Goal: Transaction & Acquisition: Purchase product/service

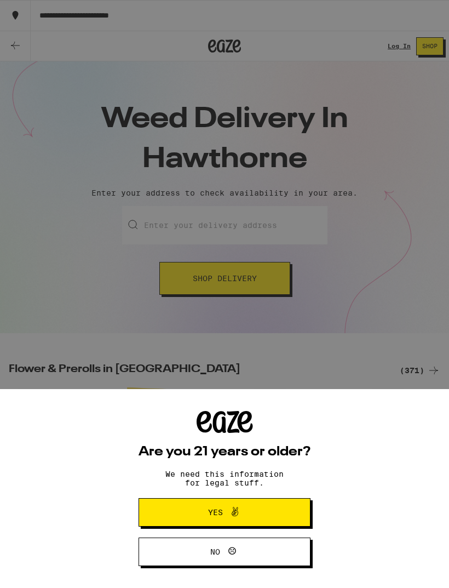
click at [276, 518] on button "Yes" at bounding box center [225, 512] width 172 height 28
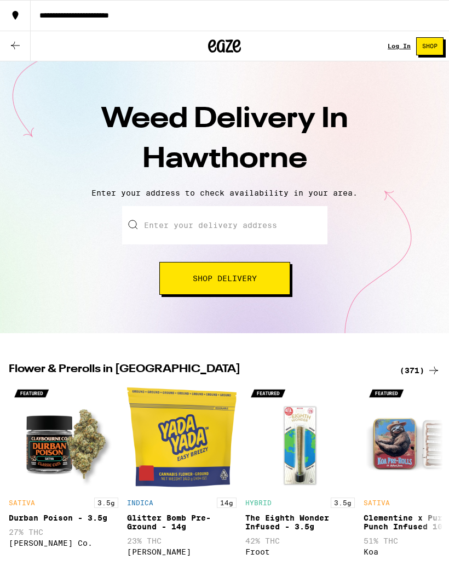
click at [272, 219] on input "Enter your delivery address" at bounding box center [225, 225] width 206 height 38
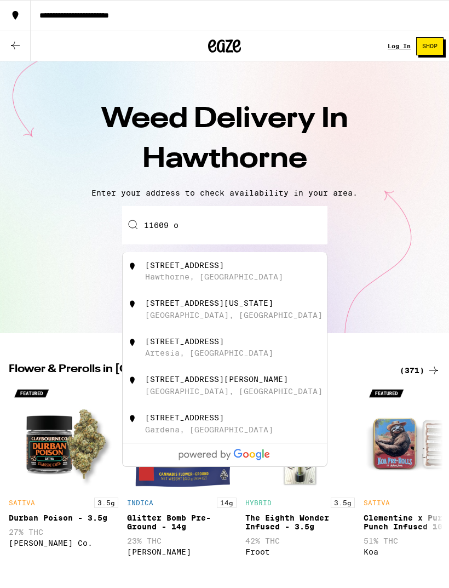
click at [293, 263] on div "[STREET_ADDRESS]" at bounding box center [243, 271] width 196 height 21
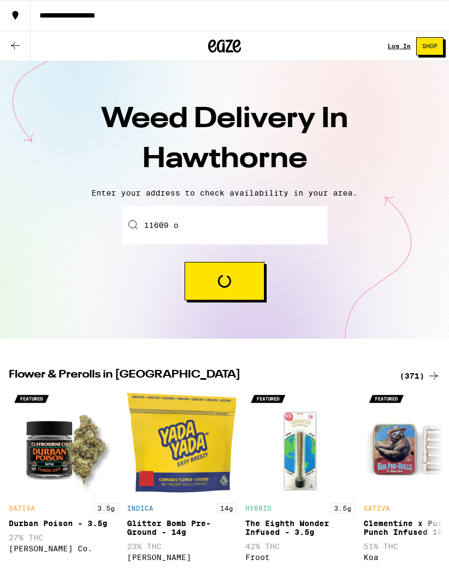
type input "[STREET_ADDRESS]"
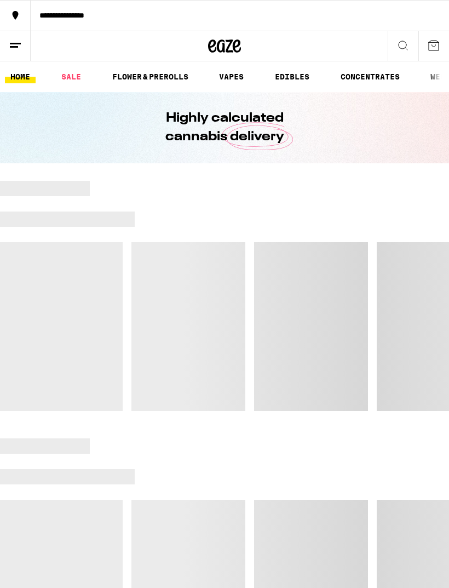
click at [268, 278] on div at bounding box center [224, 296] width 449 height 230
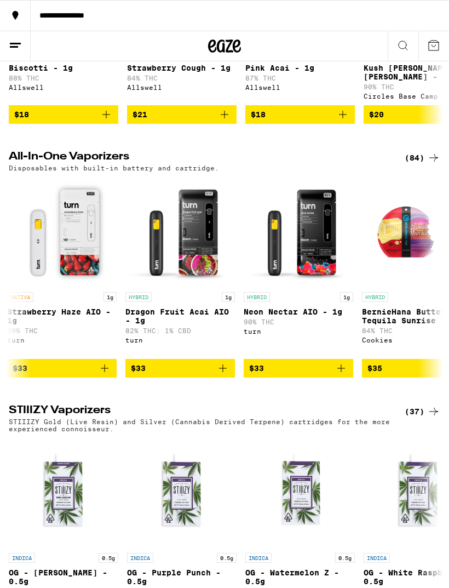
scroll to position [0, 7459]
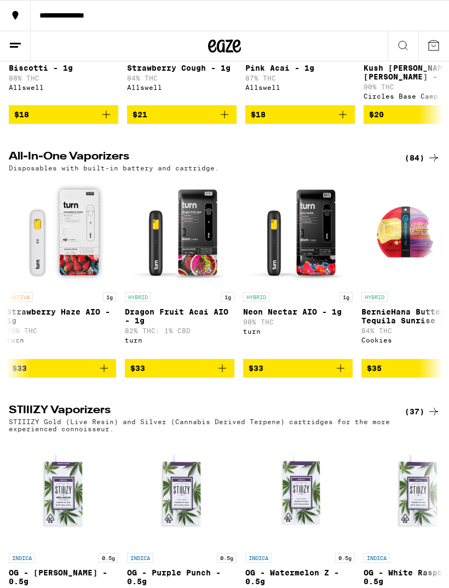
click at [345, 375] on icon "Add to bag" at bounding box center [340, 368] width 13 height 13
